Goal: Navigation & Orientation: Find specific page/section

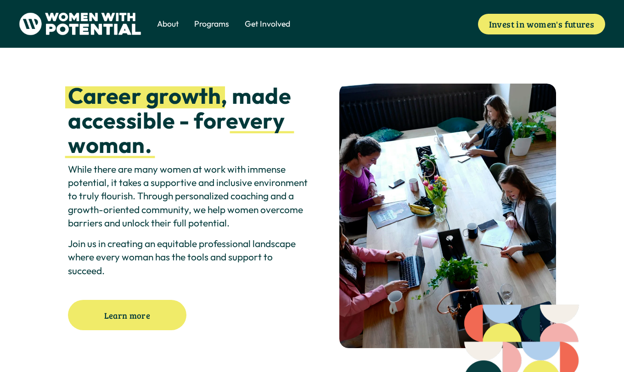
click at [0, 0] on span "Volunteer" at bounding box center [0, 0] width 0 height 0
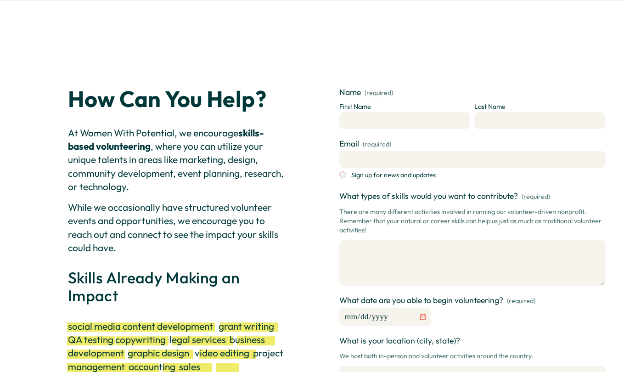
drag, startPoint x: 55, startPoint y: 256, endPoint x: 59, endPoint y: 29, distance: 226.2
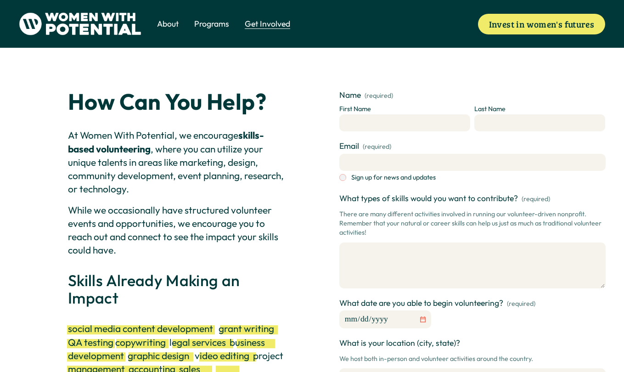
click at [0, 0] on span "Meet the Board" at bounding box center [0, 0] width 0 height 0
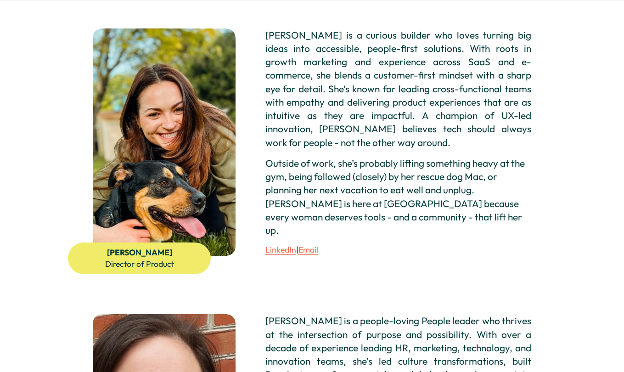
scroll to position [1473, 0]
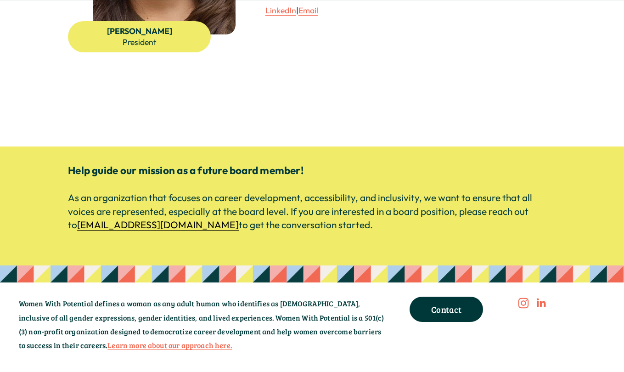
drag, startPoint x: 382, startPoint y: 328, endPoint x: 359, endPoint y: 337, distance: 24.9
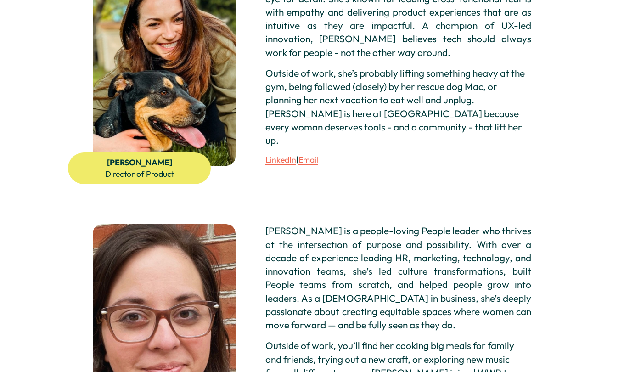
scroll to position [0, 0]
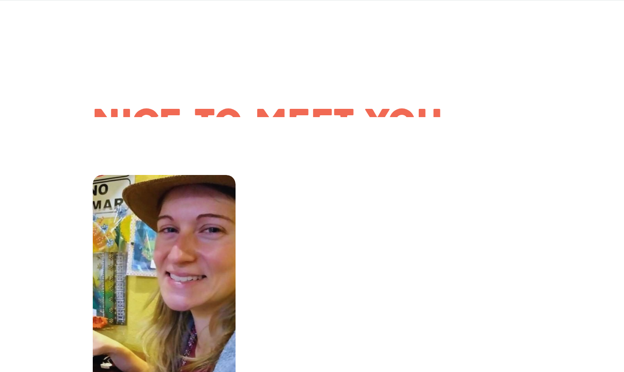
drag, startPoint x: 348, startPoint y: 334, endPoint x: 226, endPoint y: 26, distance: 331.8
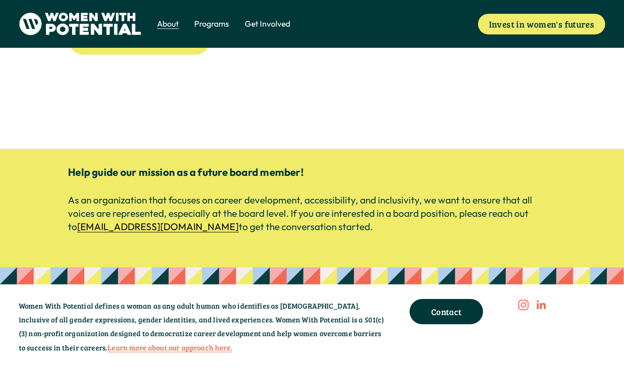
drag, startPoint x: 457, startPoint y: 283, endPoint x: 493, endPoint y: 405, distance: 127.0
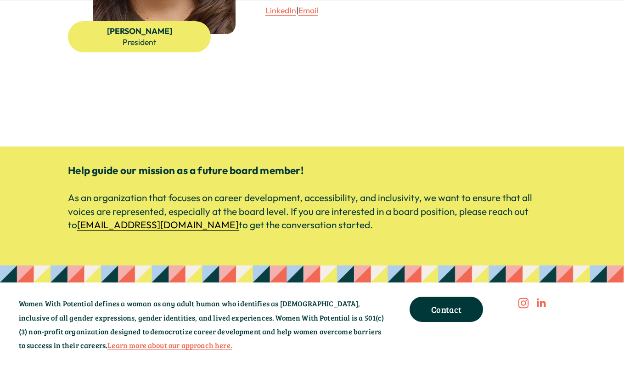
click at [462, 296] on link "Contact" at bounding box center [445, 308] width 73 height 25
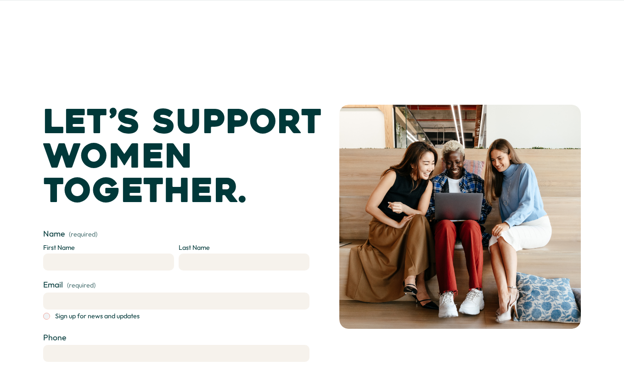
drag, startPoint x: 335, startPoint y: 305, endPoint x: 245, endPoint y: -12, distance: 330.2
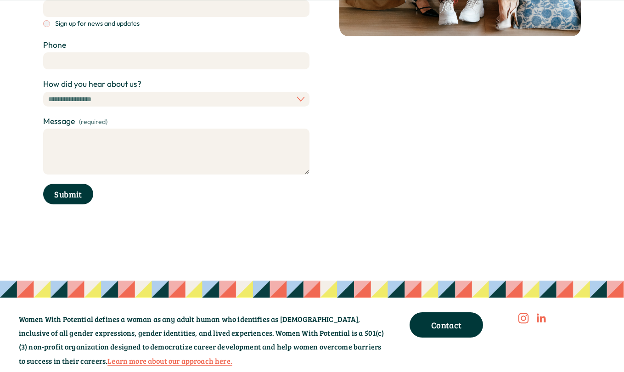
scroll to position [344, 0]
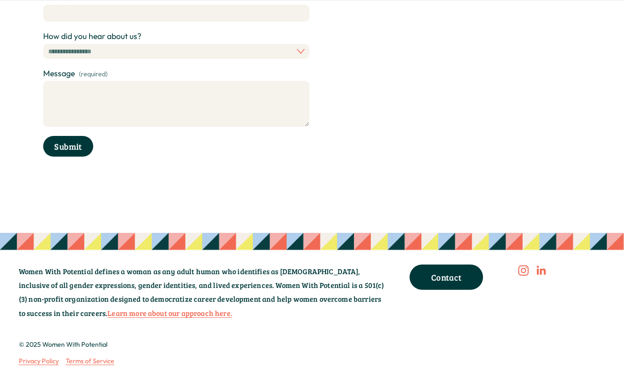
click at [540, 270] on use "LinkedIn" at bounding box center [540, 270] width 9 height 9
click at [526, 273] on use "Instagram" at bounding box center [523, 270] width 22 height 22
